Goal: Information Seeking & Learning: Learn about a topic

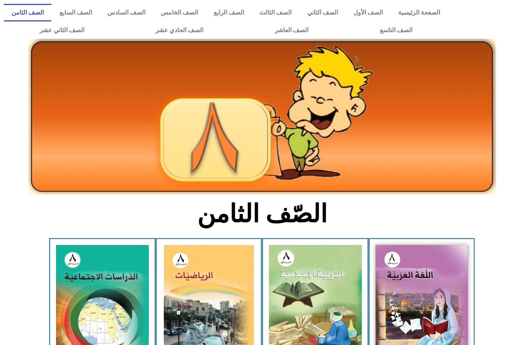
scroll to position [0, 0]
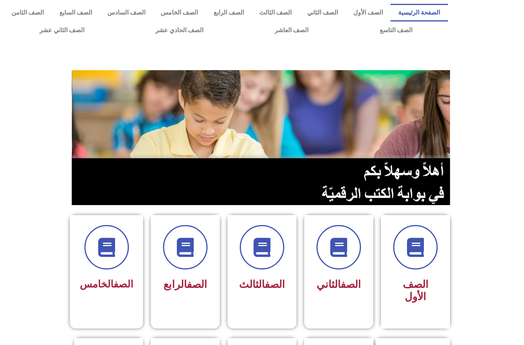
scroll to position [203, 0]
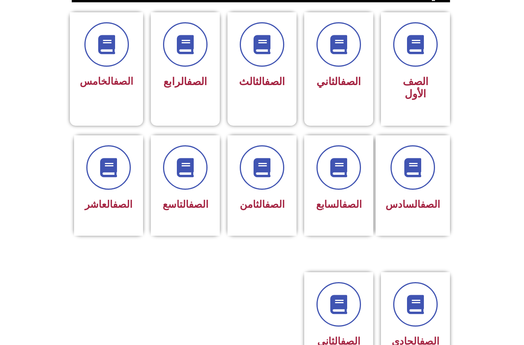
click at [347, 204] on link "الصف" at bounding box center [352, 205] width 20 height 12
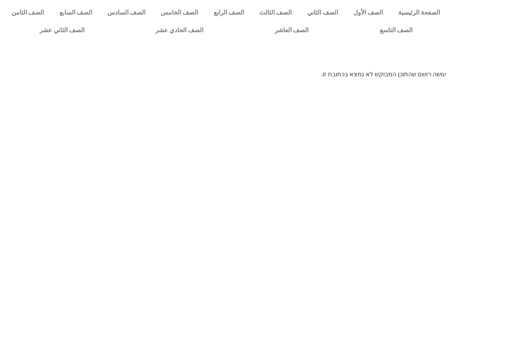
click at [72, 12] on link "الصف السابع" at bounding box center [75, 13] width 48 height 18
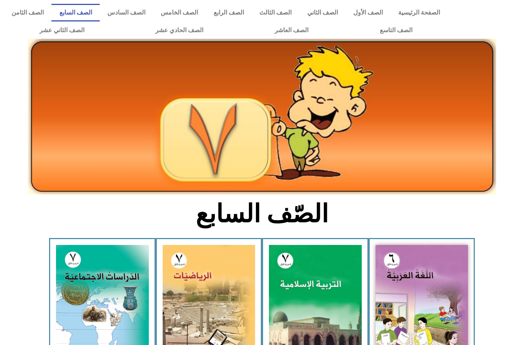
click at [327, 288] on img at bounding box center [315, 303] width 93 height 116
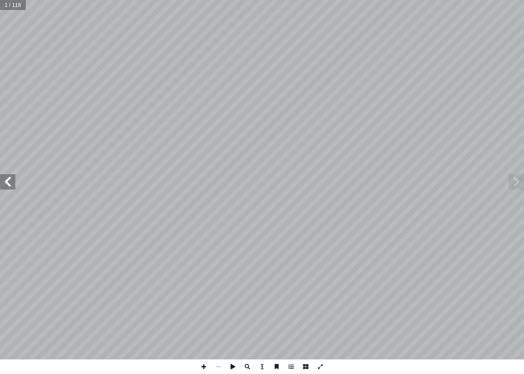
click at [7, 176] on span at bounding box center [7, 181] width 15 height 15
click at [1, 181] on span at bounding box center [7, 181] width 15 height 15
click at [3, 179] on span at bounding box center [7, 181] width 15 height 15
click at [3, 178] on span at bounding box center [7, 181] width 15 height 15
click at [5, 174] on span at bounding box center [7, 181] width 15 height 15
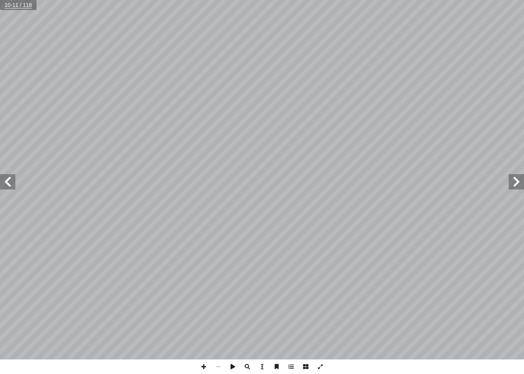
click at [6, 177] on span at bounding box center [7, 181] width 15 height 15
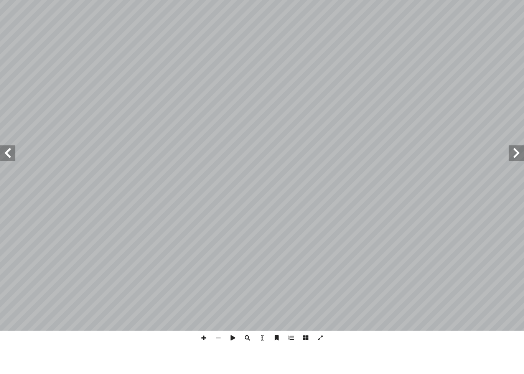
click at [4, 174] on span at bounding box center [7, 181] width 15 height 15
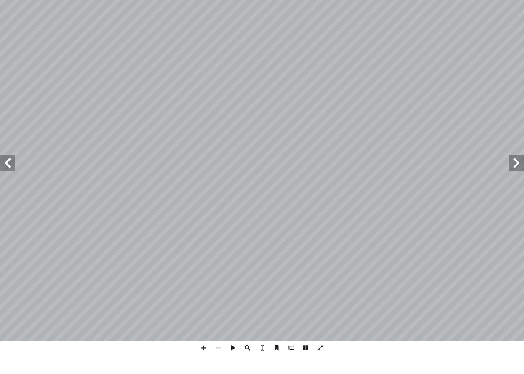
click at [9, 174] on span at bounding box center [7, 181] width 15 height 15
